Goal: Find specific page/section: Find specific page/section

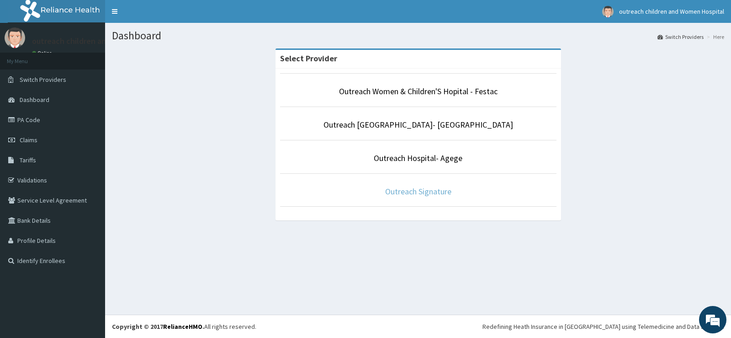
click at [407, 192] on link "Outreach Signature" at bounding box center [418, 191] width 66 height 11
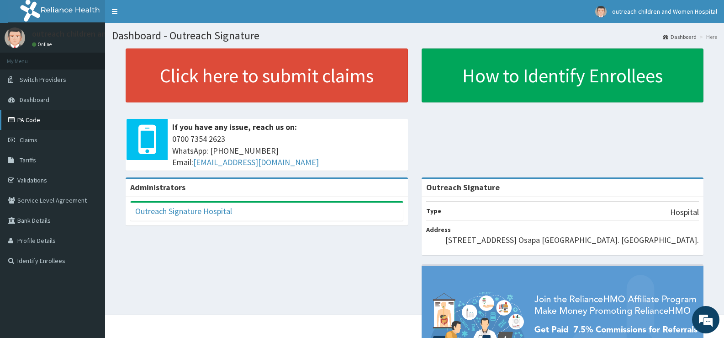
click at [37, 118] on link "PA Code" at bounding box center [52, 120] width 105 height 20
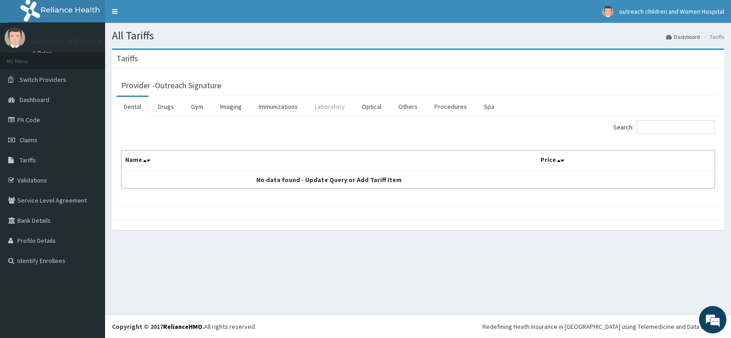
click at [333, 107] on link "Laboratory" at bounding box center [330, 106] width 45 height 19
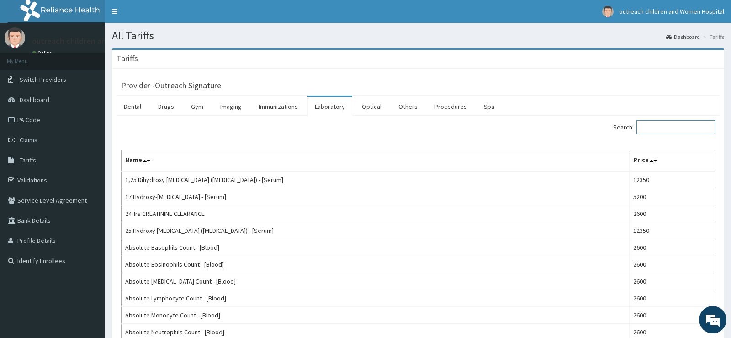
click at [657, 123] on input "Search:" at bounding box center [676, 127] width 79 height 14
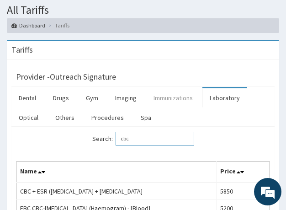
scroll to position [91, 0]
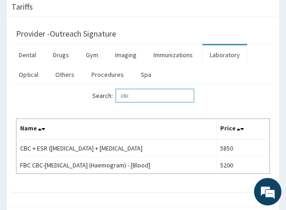
click at [147, 98] on input "cbc" at bounding box center [155, 96] width 79 height 14
type input "c"
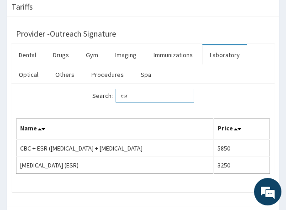
click at [167, 96] on input "esr" at bounding box center [155, 96] width 79 height 14
type input "e"
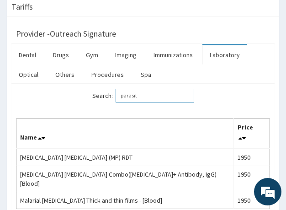
click at [171, 94] on input "parasit" at bounding box center [155, 96] width 79 height 14
type input "p"
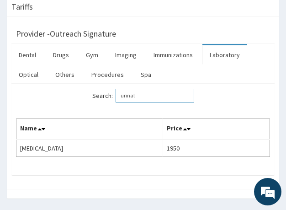
type input "urinal"
click at [72, 57] on link "Drugs" at bounding box center [61, 54] width 31 height 19
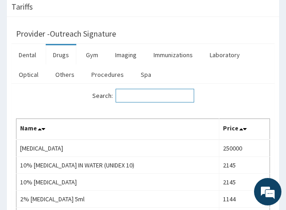
click at [154, 95] on input "Search:" at bounding box center [155, 96] width 79 height 14
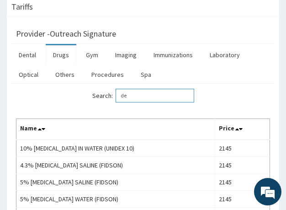
type input "d"
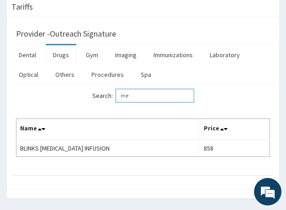
type input "m"
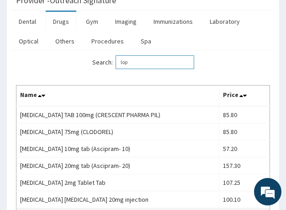
scroll to position [124, 0]
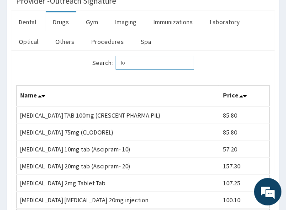
type input "l"
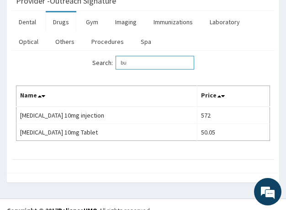
type input "b"
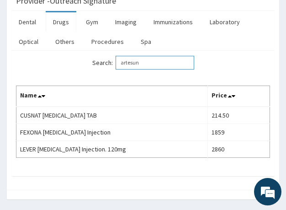
click at [175, 63] on input "artesun" at bounding box center [155, 63] width 79 height 14
type input "a"
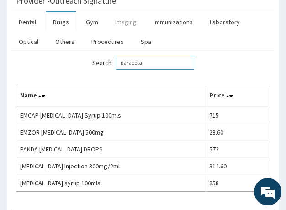
type input "paraceta"
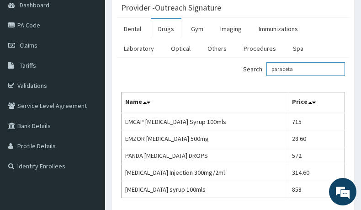
scroll to position [79, 0]
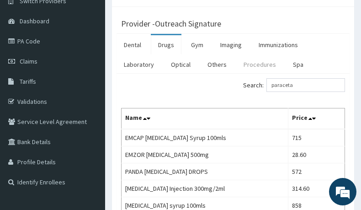
click at [262, 66] on link "Procedures" at bounding box center [259, 64] width 47 height 19
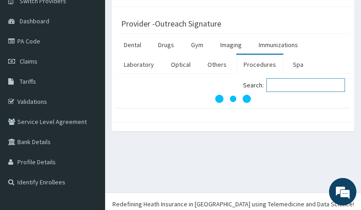
click at [306, 85] on input "Search:" at bounding box center [305, 85] width 79 height 14
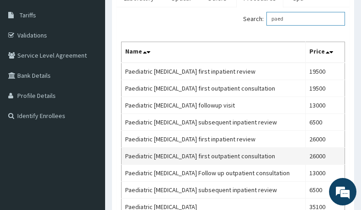
scroll to position [124, 0]
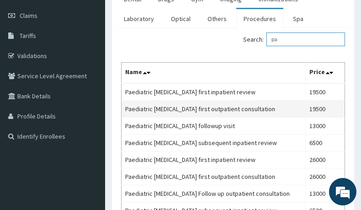
type input "p"
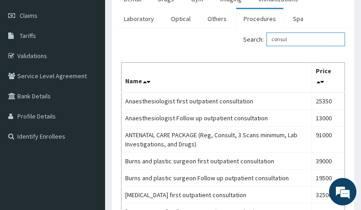
click at [301, 37] on input "consul" at bounding box center [305, 39] width 79 height 14
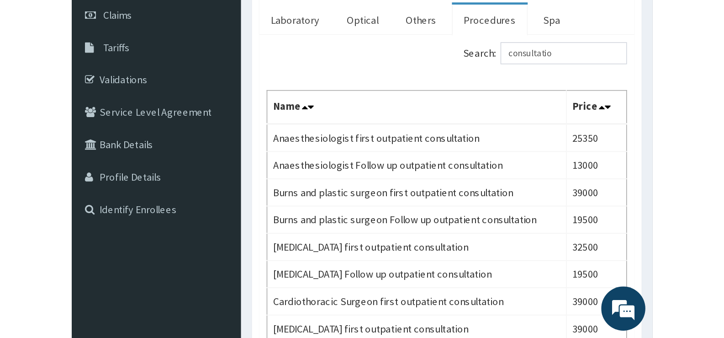
scroll to position [79, 0]
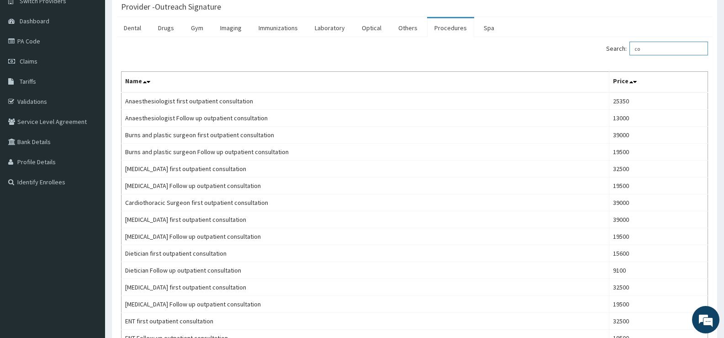
type input "c"
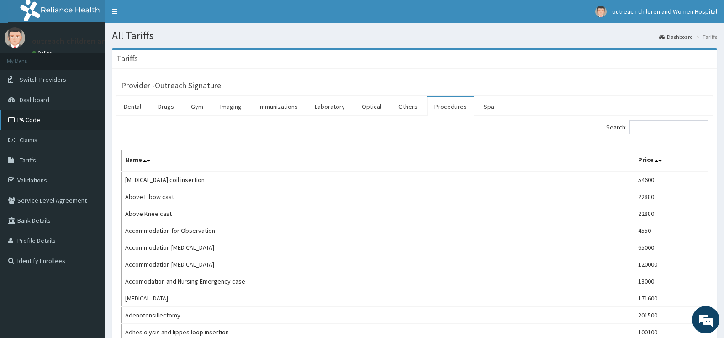
click at [35, 121] on link "PA Code" at bounding box center [52, 120] width 105 height 20
